Goal: Communication & Community: Answer question/provide support

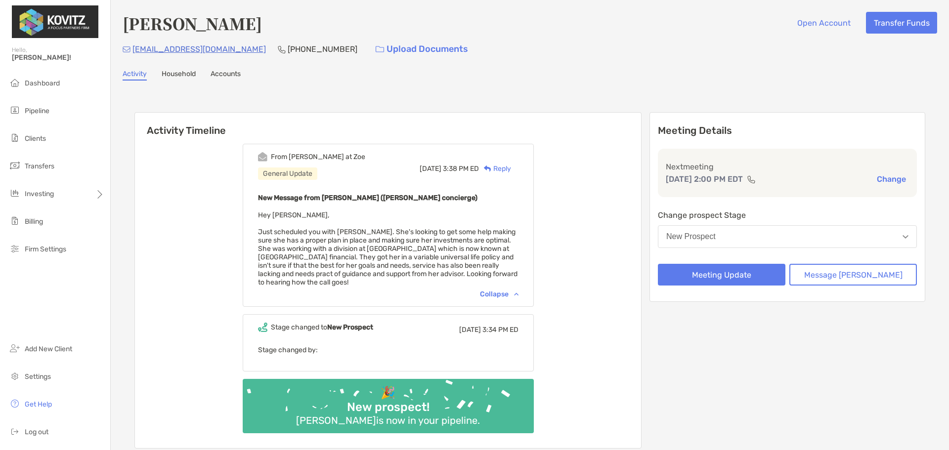
click at [807, 239] on button "New Prospect" at bounding box center [787, 236] width 259 height 23
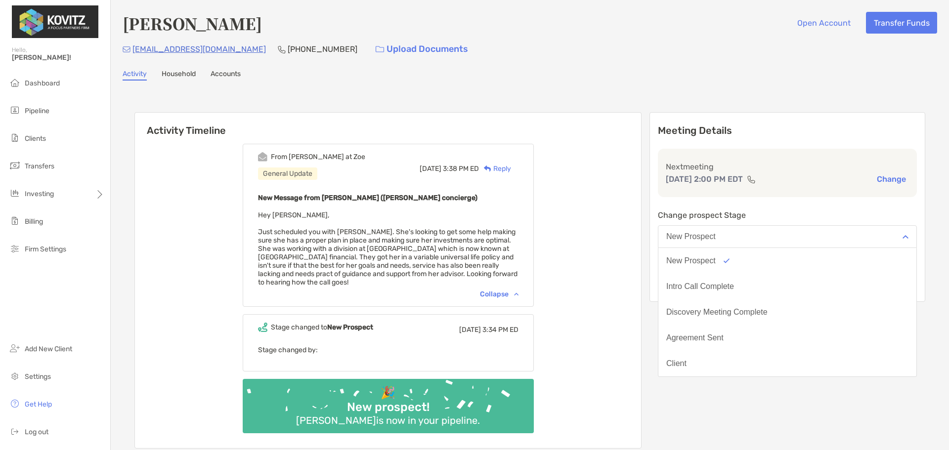
click at [806, 240] on button "New Prospect" at bounding box center [787, 236] width 259 height 23
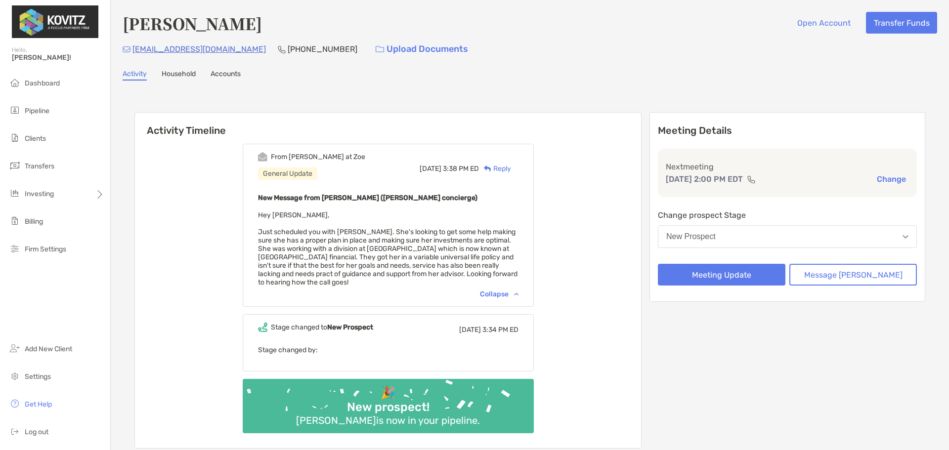
click at [790, 234] on button "New Prospect" at bounding box center [787, 236] width 259 height 23
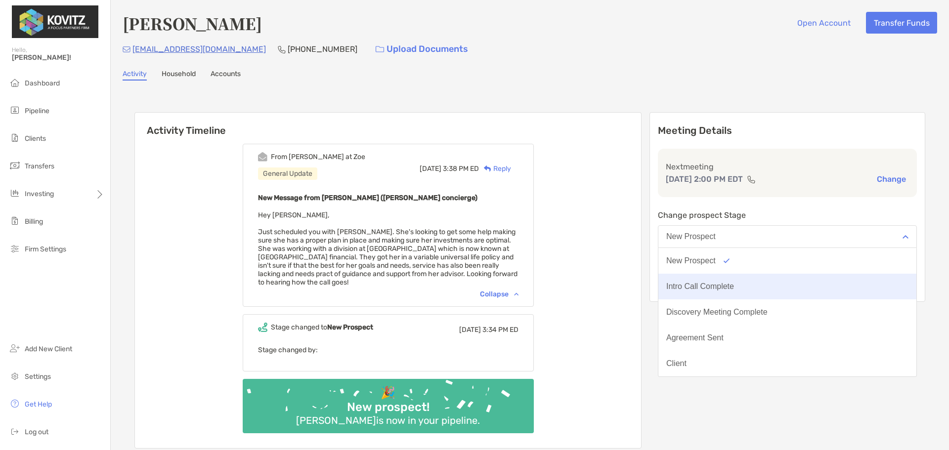
click at [734, 288] on div "Intro Call Complete" at bounding box center [700, 286] width 68 height 9
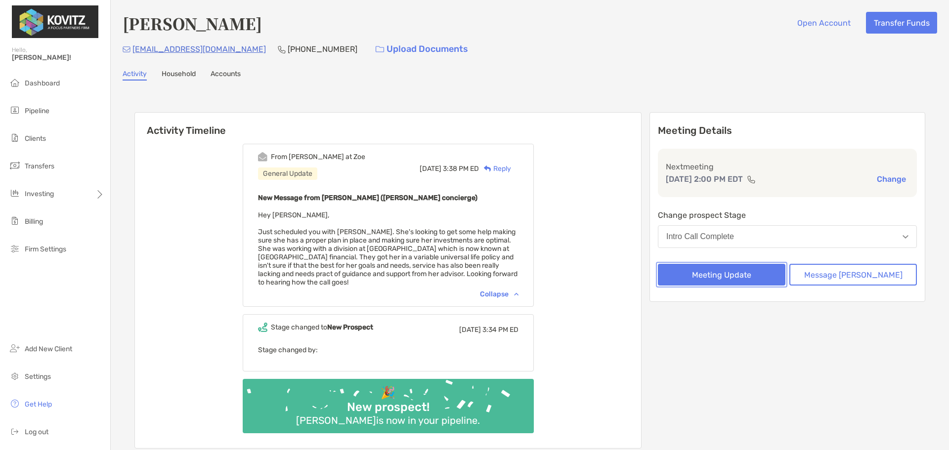
click at [746, 274] on button "Meeting Update" at bounding box center [722, 275] width 128 height 22
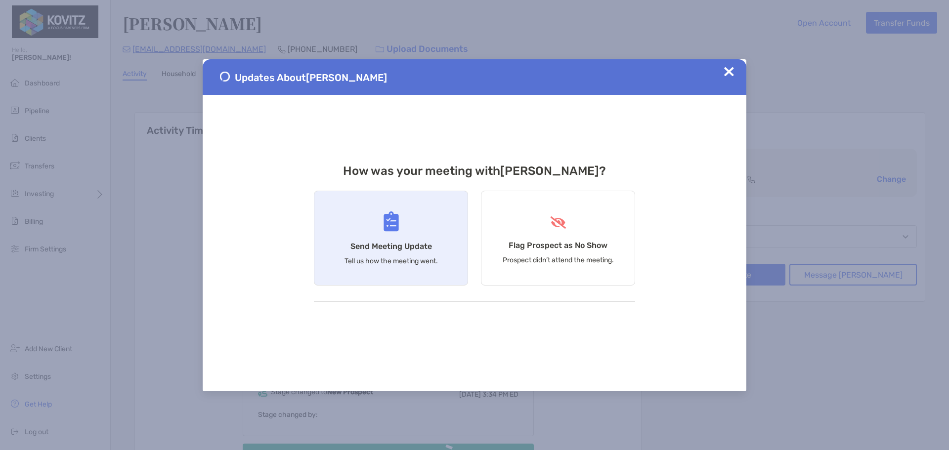
click at [404, 239] on div "Send Meeting Update Tell us how the meeting went." at bounding box center [391, 238] width 154 height 95
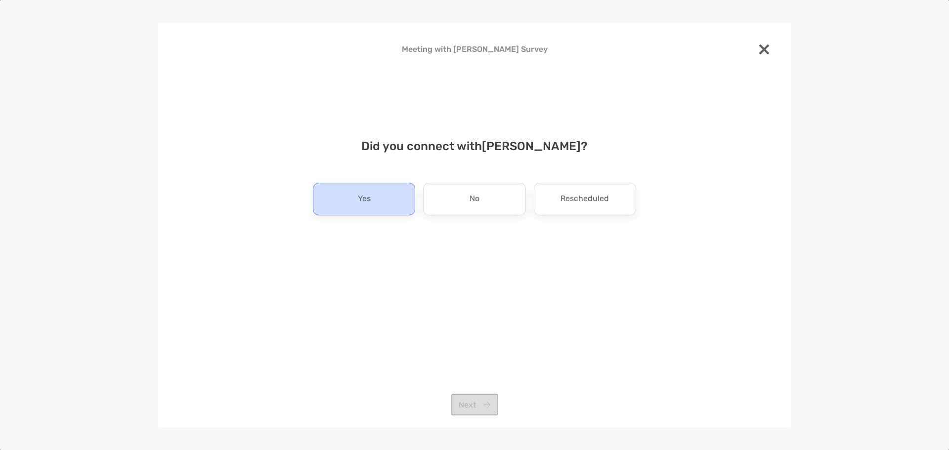
click at [392, 199] on div "Yes" at bounding box center [364, 199] width 102 height 33
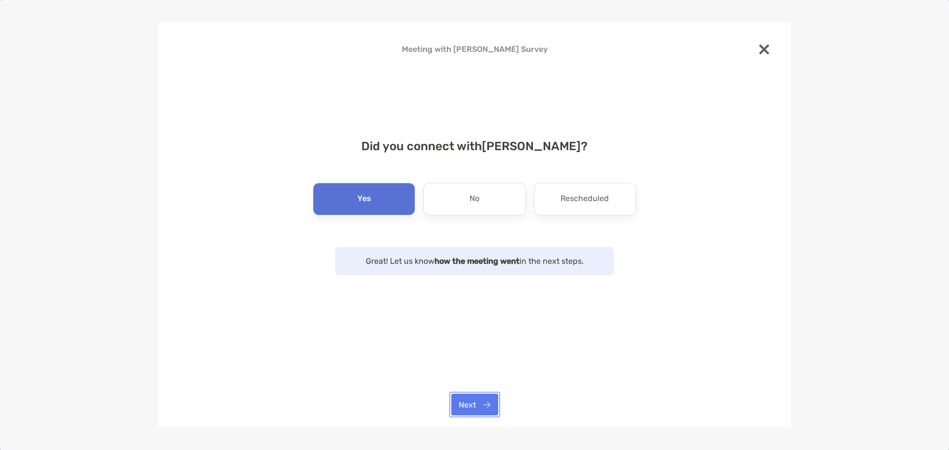
click at [481, 405] on button "Next" at bounding box center [474, 405] width 47 height 22
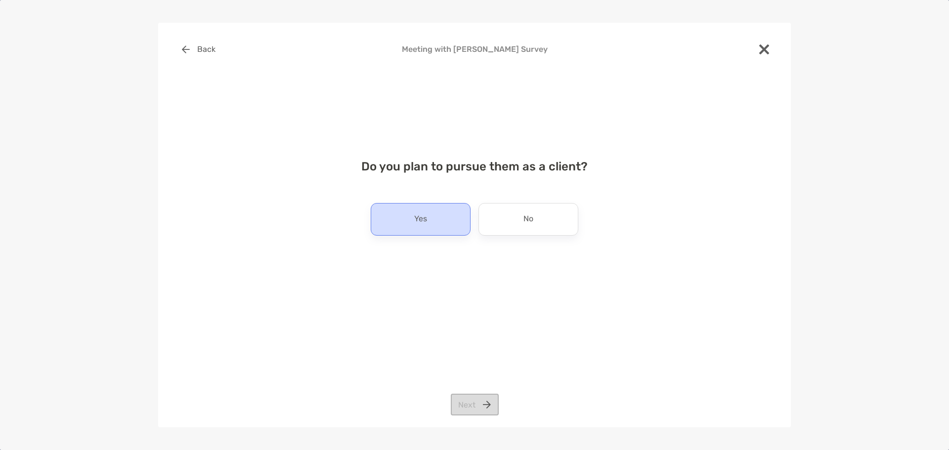
click at [426, 214] on p "Yes" at bounding box center [420, 220] width 13 height 16
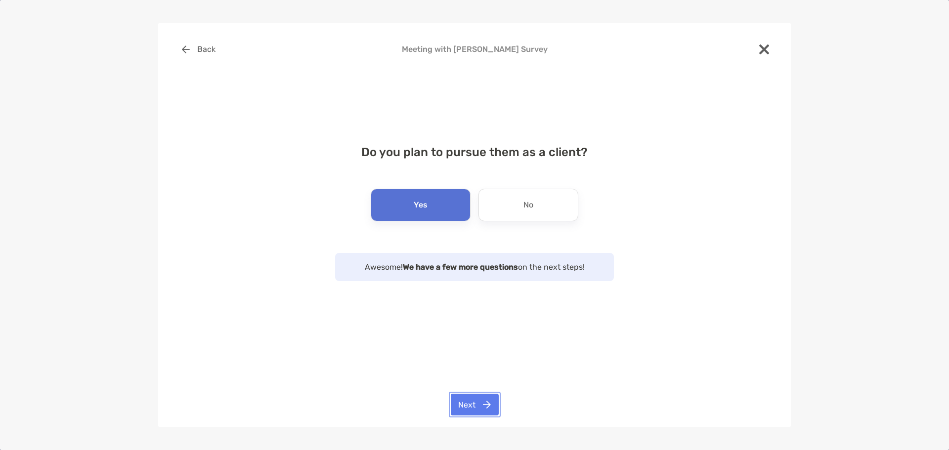
click at [483, 408] on button "Next" at bounding box center [475, 405] width 48 height 22
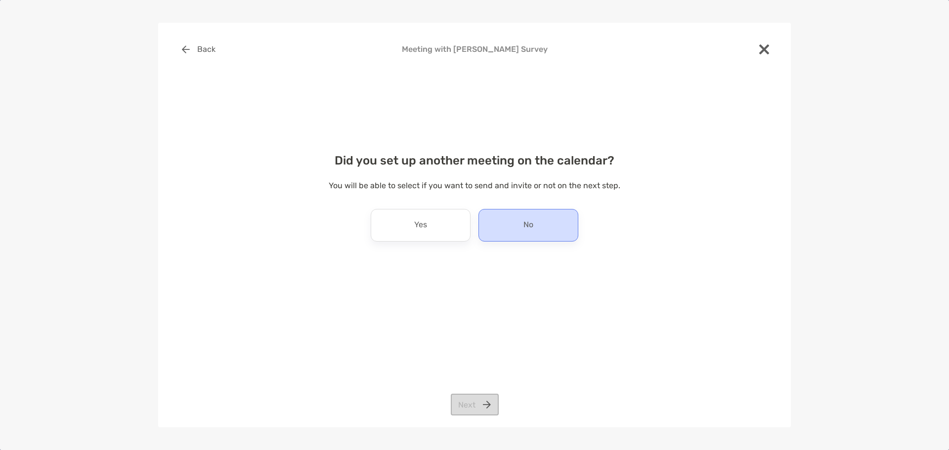
click at [498, 224] on div "No" at bounding box center [528, 225] width 100 height 33
click at [480, 398] on button "Next" at bounding box center [475, 405] width 48 height 22
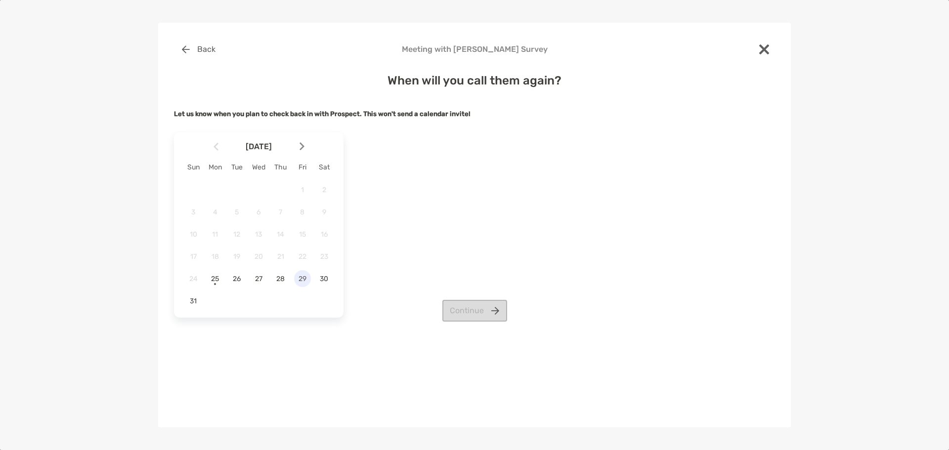
click at [300, 281] on span "29" at bounding box center [302, 279] width 17 height 8
click at [492, 311] on button "Continue" at bounding box center [474, 311] width 65 height 22
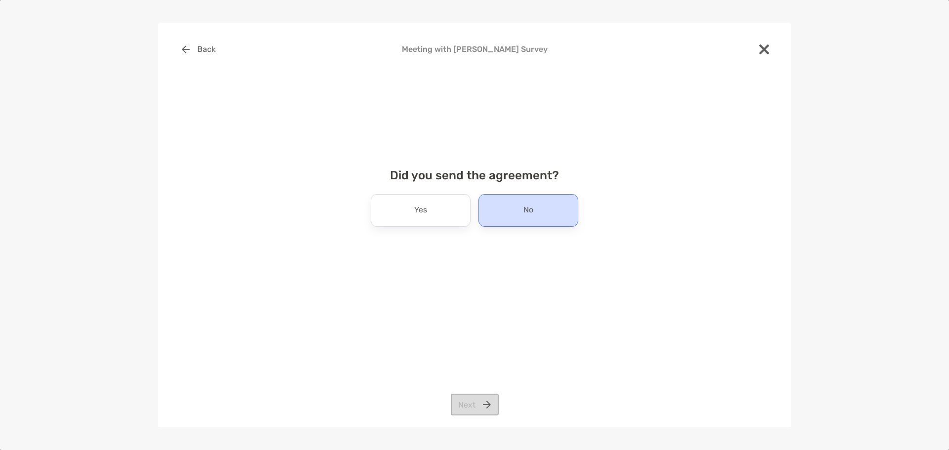
click at [515, 222] on div "No" at bounding box center [528, 210] width 100 height 33
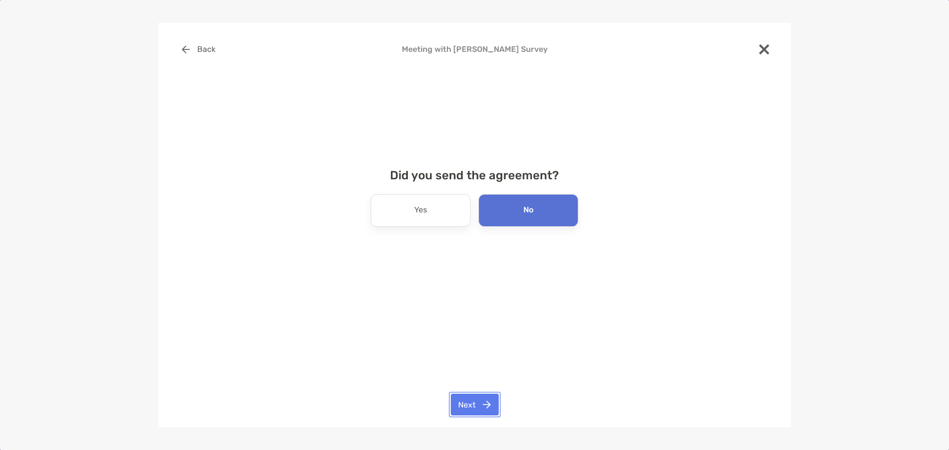
click at [469, 406] on button "Next" at bounding box center [475, 405] width 48 height 22
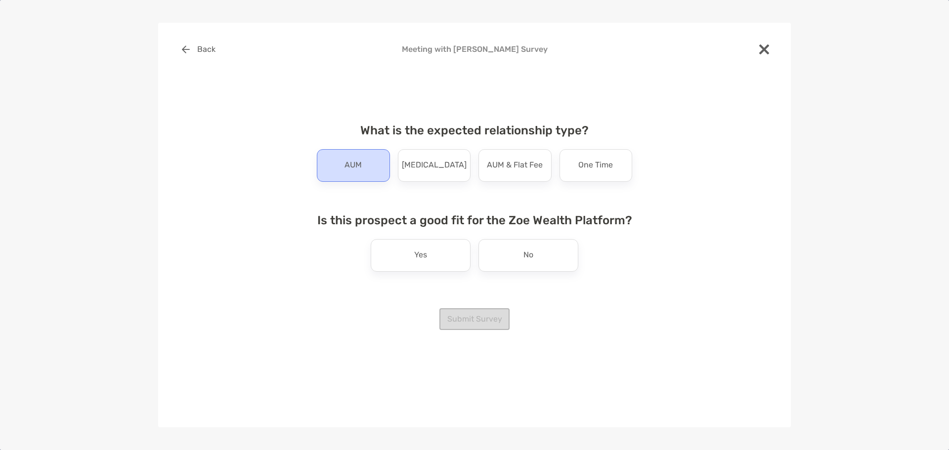
click at [350, 169] on p "AUM" at bounding box center [353, 166] width 17 height 16
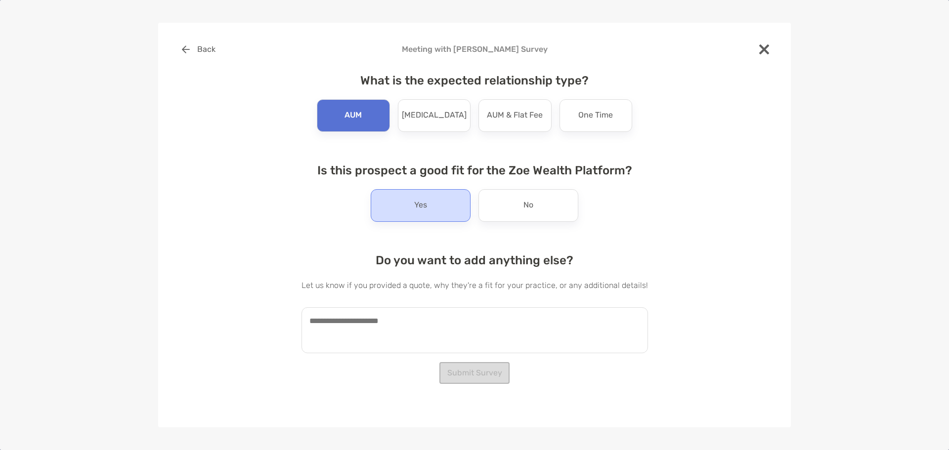
click at [447, 213] on div "Yes" at bounding box center [421, 205] width 100 height 33
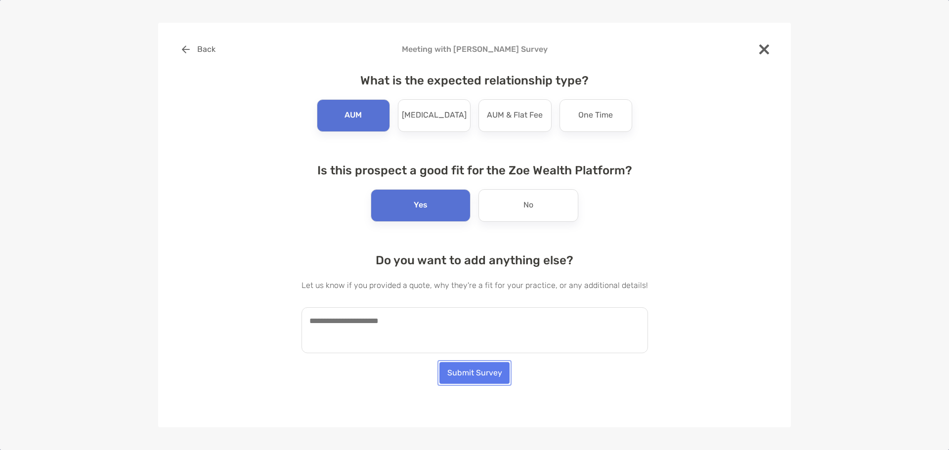
click at [484, 373] on button "Submit Survey" at bounding box center [474, 373] width 70 height 22
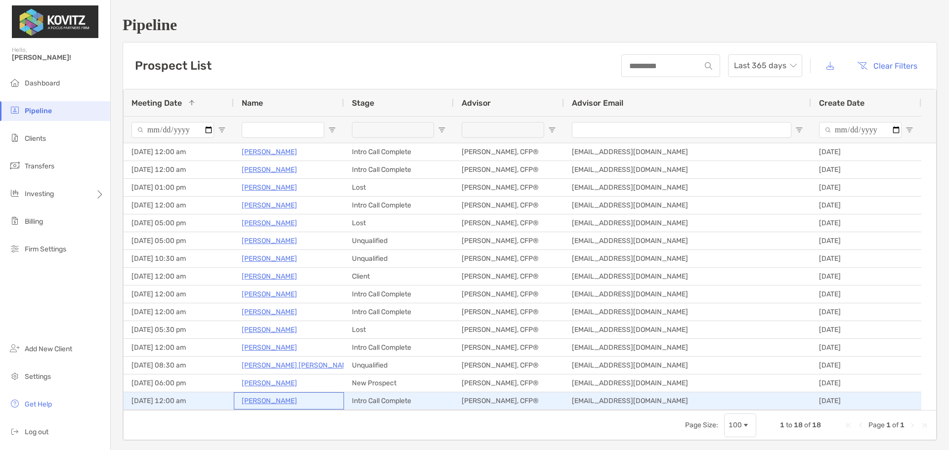
click at [271, 399] on p "[PERSON_NAME]" at bounding box center [269, 401] width 55 height 12
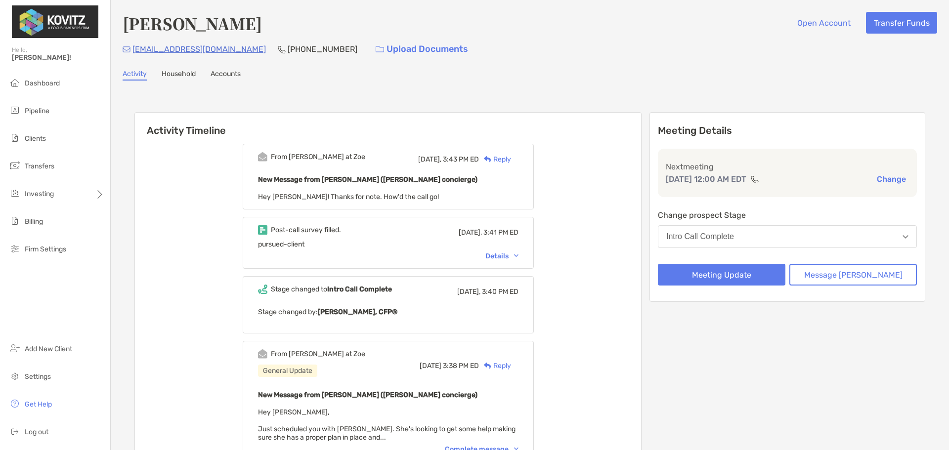
click at [511, 158] on div "Reply" at bounding box center [495, 159] width 32 height 10
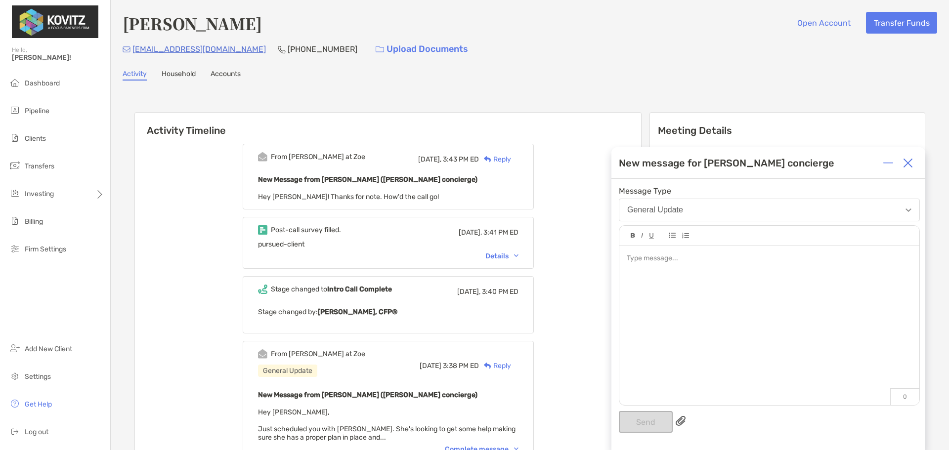
click at [691, 259] on div at bounding box center [769, 259] width 285 height 10
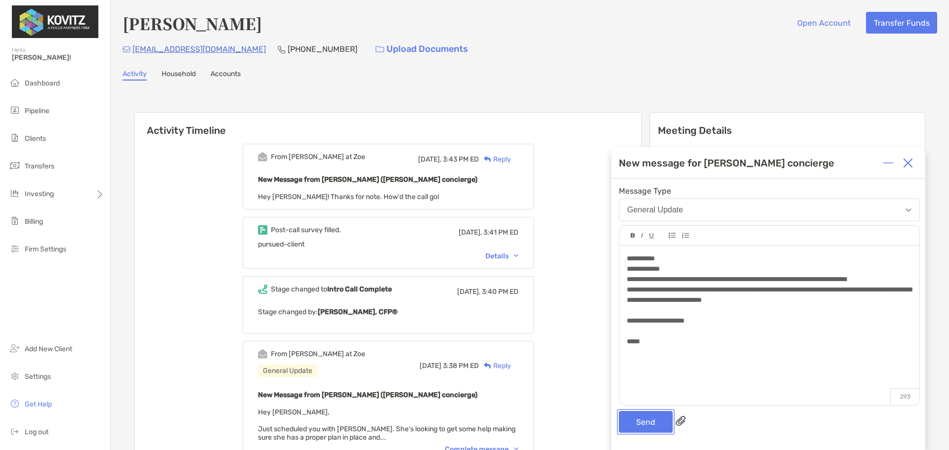
click at [637, 421] on button "Send" at bounding box center [646, 422] width 54 height 22
